Goal: Transaction & Acquisition: Purchase product/service

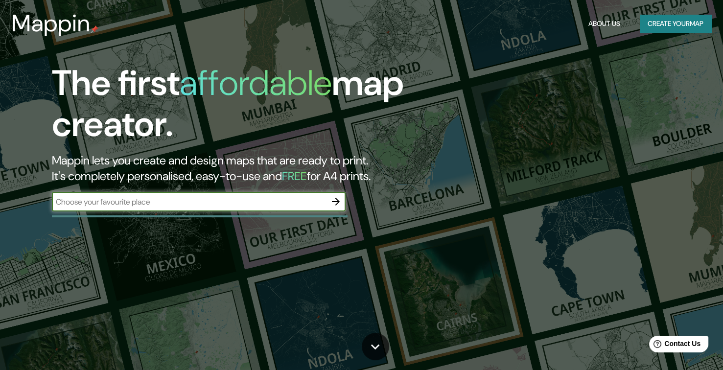
click at [197, 196] on input "text" at bounding box center [189, 201] width 274 height 11
type input "Teziutlan, [GEOGRAPHIC_DATA]"
click at [331, 200] on icon "button" at bounding box center [336, 202] width 12 height 12
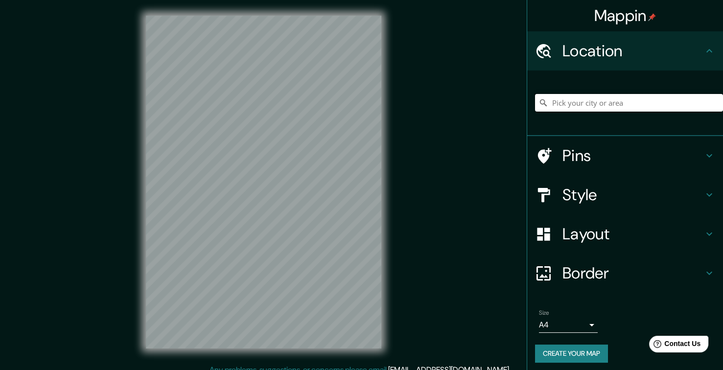
click at [611, 104] on input "Pick your city or area" at bounding box center [629, 103] width 188 height 18
click at [391, 181] on div at bounding box center [263, 182] width 267 height 364
click at [595, 104] on input "teziutl" at bounding box center [629, 103] width 188 height 18
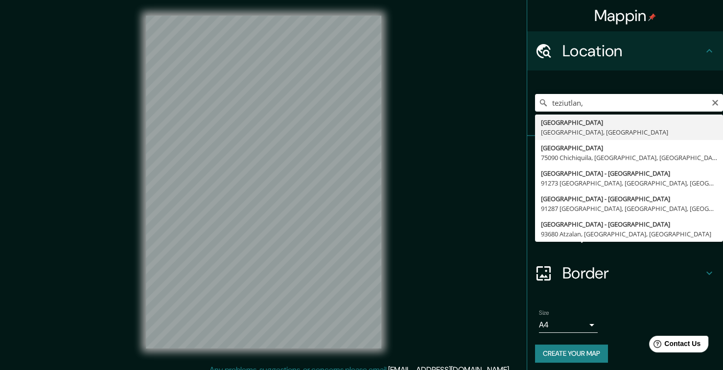
type input "[GEOGRAPHIC_DATA], [GEOGRAPHIC_DATA], [GEOGRAPHIC_DATA]"
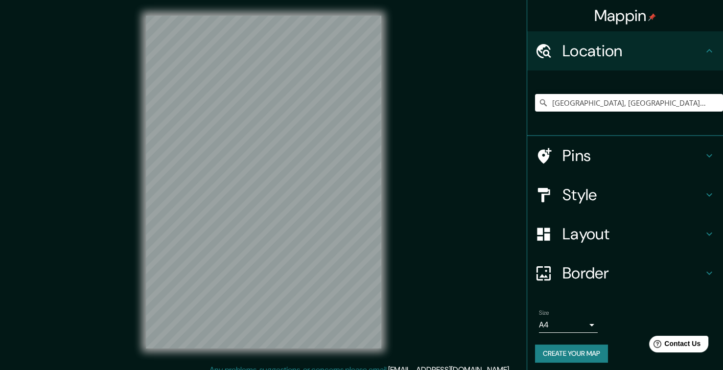
click at [468, 193] on div "Mappin Location Teziutlán, Puebla, México Pins Style Layout Border Choose a bor…" at bounding box center [361, 190] width 723 height 380
click at [686, 111] on input "Teziutlán, Puebla, México" at bounding box center [629, 103] width 188 height 18
click at [630, 104] on input "Teziutlán, Puebla, México" at bounding box center [629, 103] width 188 height 18
click at [564, 103] on input "Pick your city or area" at bounding box center [629, 103] width 188 height 18
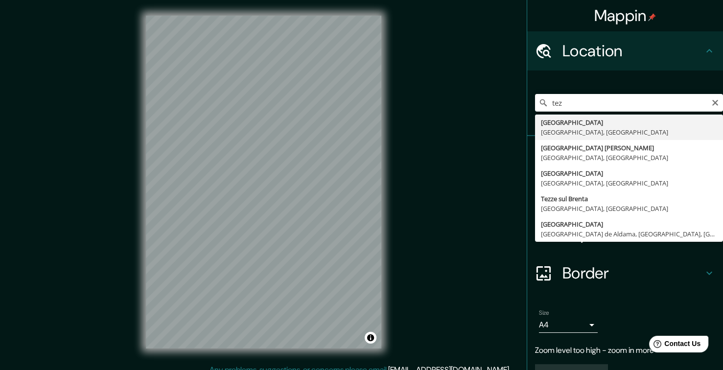
type input "[GEOGRAPHIC_DATA], [GEOGRAPHIC_DATA], [GEOGRAPHIC_DATA]"
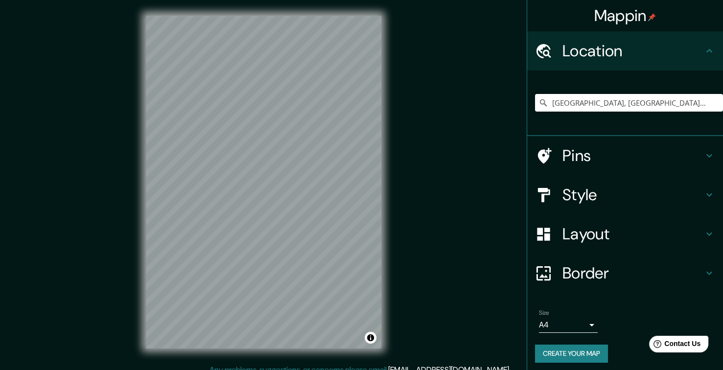
click at [663, 198] on h4 "Style" at bounding box center [632, 195] width 141 height 20
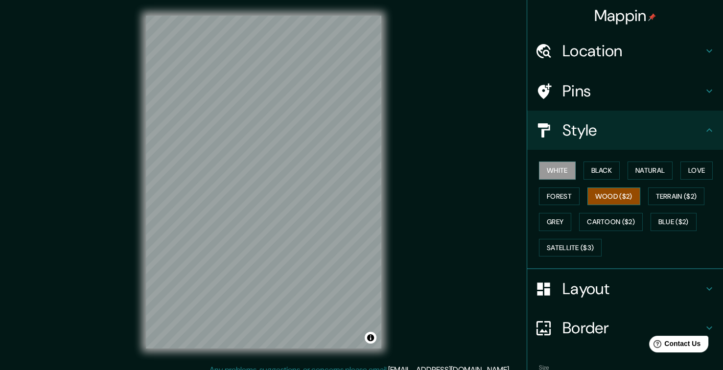
click at [612, 198] on button "Wood ($2)" at bounding box center [613, 196] width 53 height 18
click at [588, 172] on button "Black" at bounding box center [601, 170] width 37 height 18
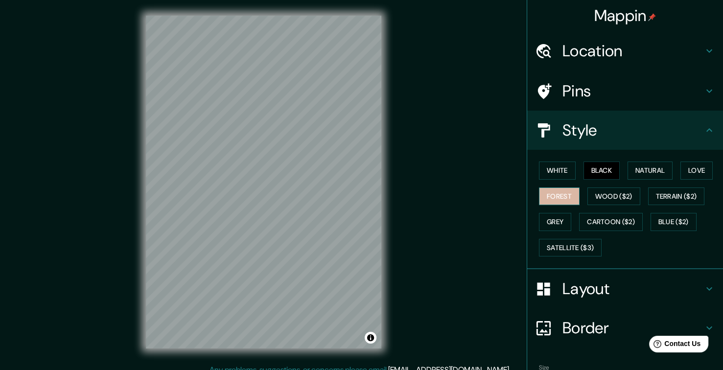
click at [560, 191] on button "Forest" at bounding box center [559, 196] width 41 height 18
click at [685, 171] on button "Love" at bounding box center [696, 170] width 32 height 18
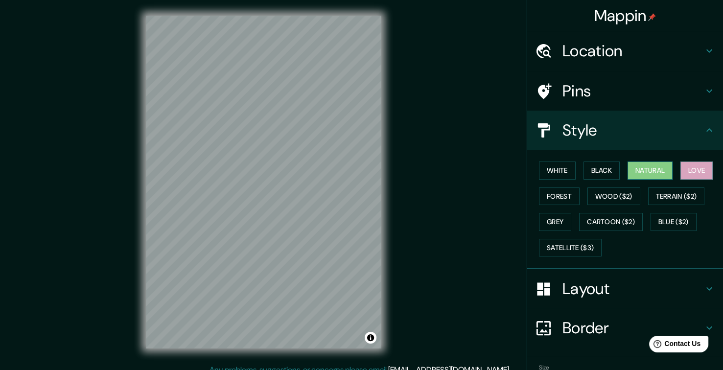
click at [650, 171] on button "Natural" at bounding box center [649, 170] width 45 height 18
click at [597, 168] on button "Black" at bounding box center [601, 170] width 37 height 18
click at [573, 163] on div "White Black Natural Love Forest Wood ($2) Terrain ($2) Grey Cartoon ($2) Blue (…" at bounding box center [629, 209] width 188 height 103
click at [568, 172] on div "White Black Natural Love Forest Wood ($2) Terrain ($2) Grey Cartoon ($2) Blue (…" at bounding box center [629, 209] width 188 height 103
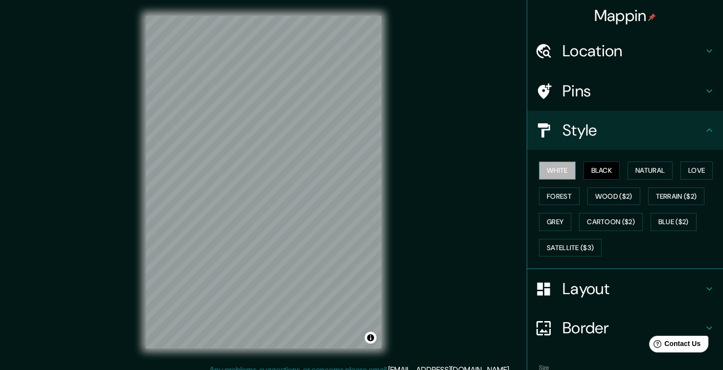
click at [554, 178] on button "White" at bounding box center [557, 170] width 37 height 18
click at [555, 194] on button "Forest" at bounding box center [559, 196] width 41 height 18
click at [596, 178] on button "Black" at bounding box center [601, 170] width 37 height 18
click at [549, 225] on button "Grey" at bounding box center [555, 222] width 32 height 18
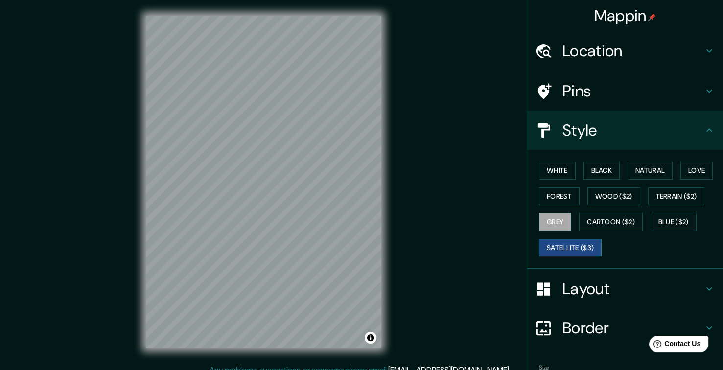
click at [568, 239] on button "Satellite ($3)" at bounding box center [570, 248] width 63 height 18
click at [600, 225] on button "Cartoon ($2)" at bounding box center [611, 222] width 64 height 18
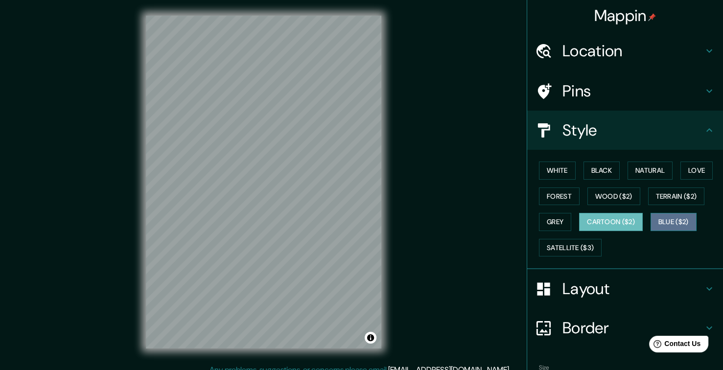
click at [650, 222] on button "Blue ($2)" at bounding box center [673, 222] width 46 height 18
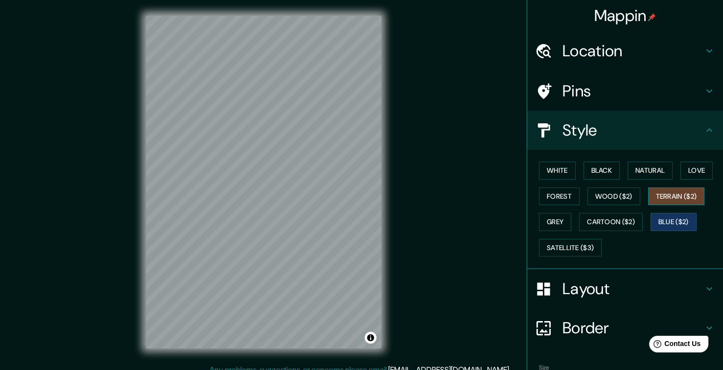
click at [655, 200] on button "Terrain ($2)" at bounding box center [676, 196] width 57 height 18
click at [549, 198] on button "Forest" at bounding box center [559, 196] width 41 height 18
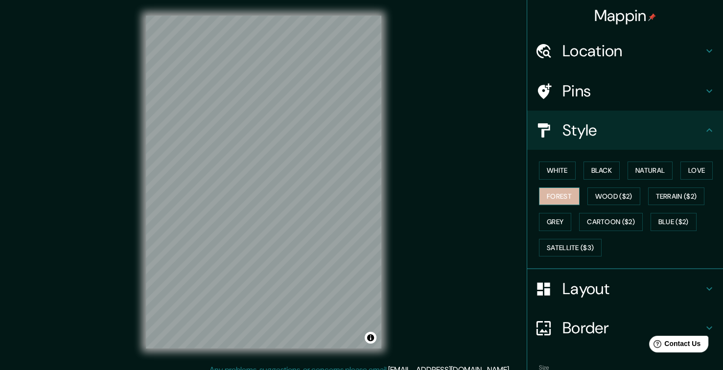
click at [559, 196] on button "Forest" at bounding box center [559, 196] width 41 height 18
click at [619, 169] on div "White Black Natural Love Forest Wood ($2) Terrain ($2) Grey Cartoon ($2) Blue (…" at bounding box center [629, 209] width 188 height 103
click at [641, 169] on button "Natural" at bounding box center [649, 170] width 45 height 18
click at [583, 177] on button "Black" at bounding box center [601, 170] width 37 height 18
click at [632, 170] on button "Natural" at bounding box center [649, 170] width 45 height 18
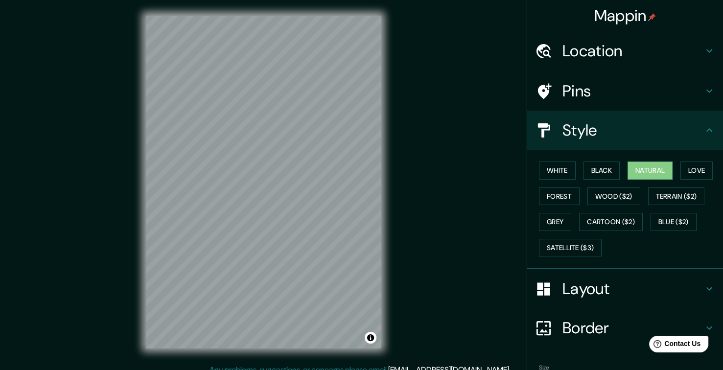
click at [665, 168] on div "White Black Natural Love Forest Wood ($2) Terrain ($2) Grey Cartoon ($2) Blue (…" at bounding box center [629, 209] width 188 height 103
click at [669, 167] on div "White Black Natural Love Forest Wood ($2) Terrain ($2) Grey Cartoon ($2) Blue (…" at bounding box center [629, 209] width 188 height 103
click at [684, 170] on button "Love" at bounding box center [696, 170] width 32 height 18
click at [627, 170] on button "Natural" at bounding box center [649, 170] width 45 height 18
click at [600, 175] on button "Black" at bounding box center [601, 170] width 37 height 18
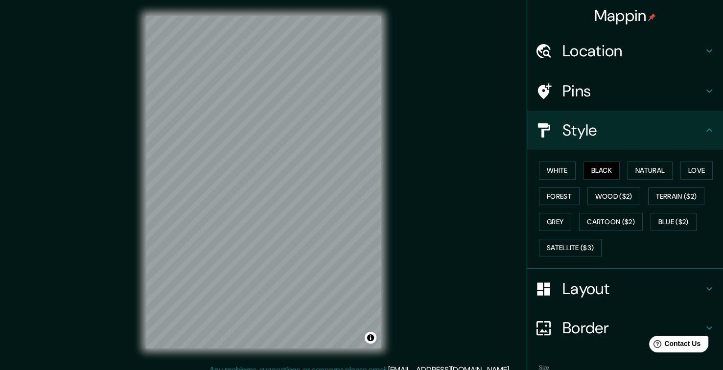
click at [570, 174] on div "White Black Natural Love Forest Wood ($2) Terrain ($2) Grey Cartoon ($2) Blue (…" at bounding box center [629, 209] width 188 height 103
click at [562, 175] on button "White" at bounding box center [557, 170] width 37 height 18
click at [592, 169] on button "Black" at bounding box center [601, 170] width 37 height 18
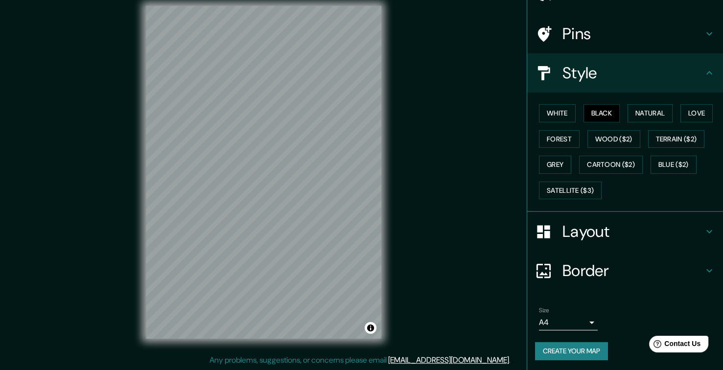
scroll to position [10, 0]
click at [564, 349] on button "Create your map" at bounding box center [571, 351] width 73 height 18
click at [582, 351] on button "Create your map" at bounding box center [571, 351] width 73 height 18
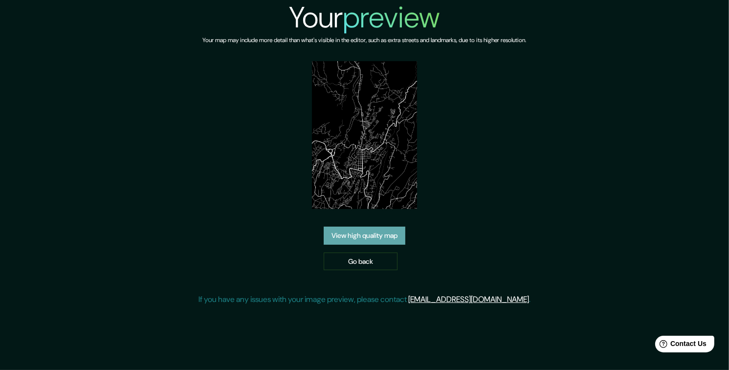
click at [379, 241] on link "View high quality map" at bounding box center [365, 235] width 82 height 18
